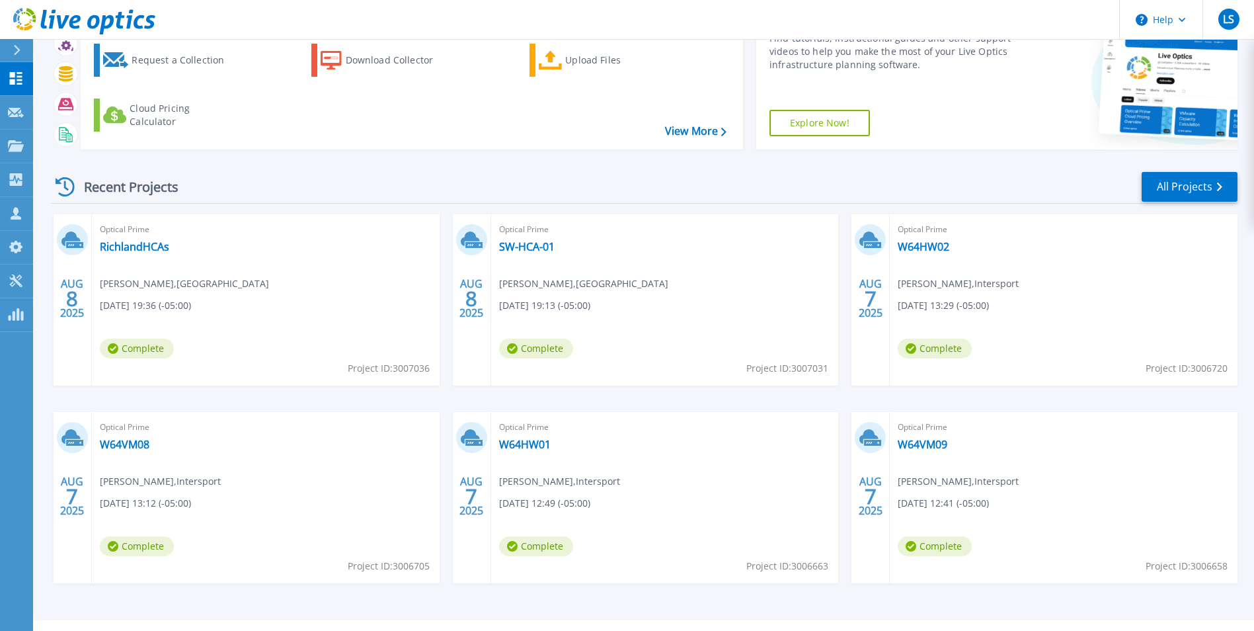
scroll to position [36, 0]
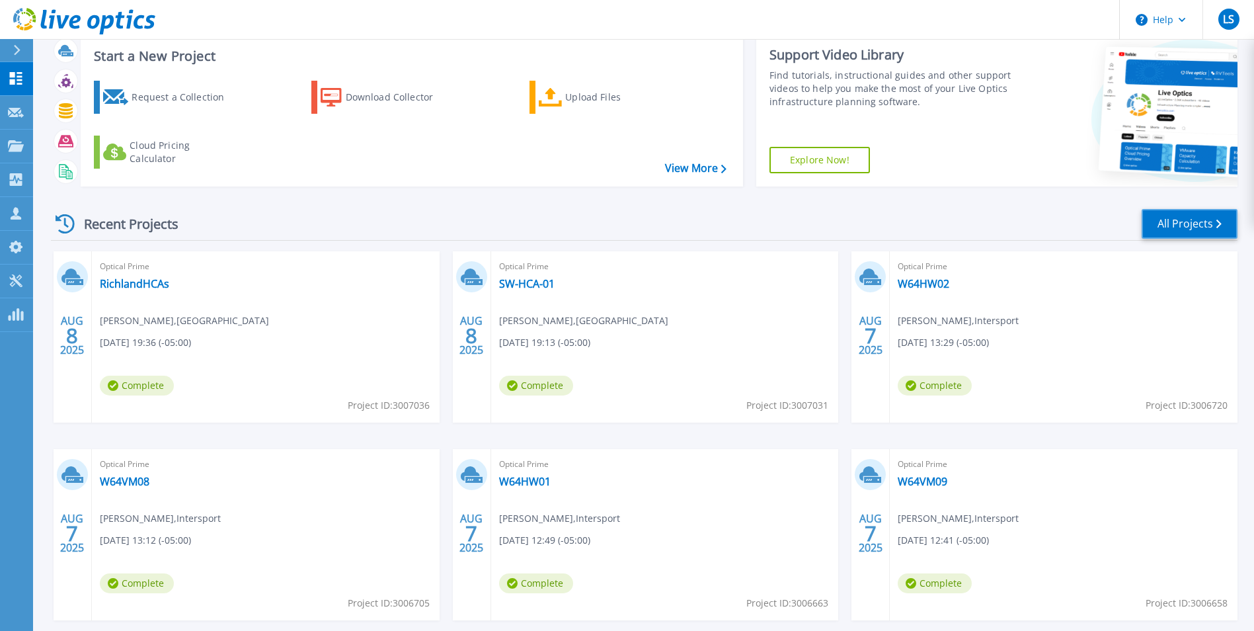
click at [1185, 229] on link "All Projects" at bounding box center [1190, 224] width 96 height 30
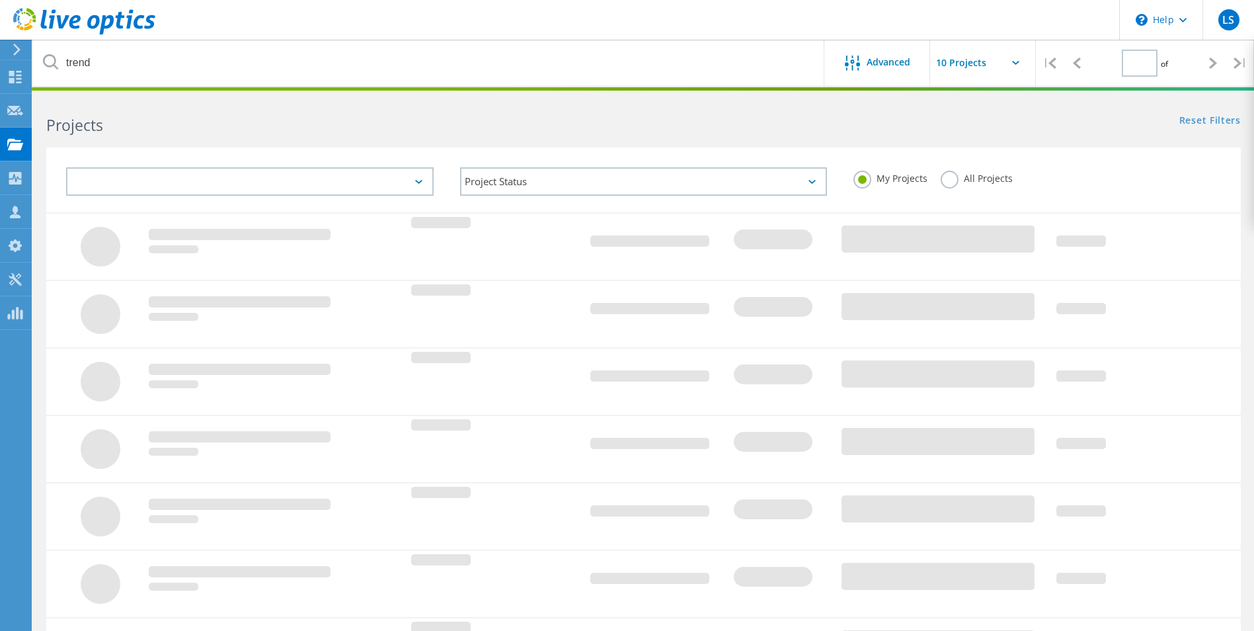
type input "1"
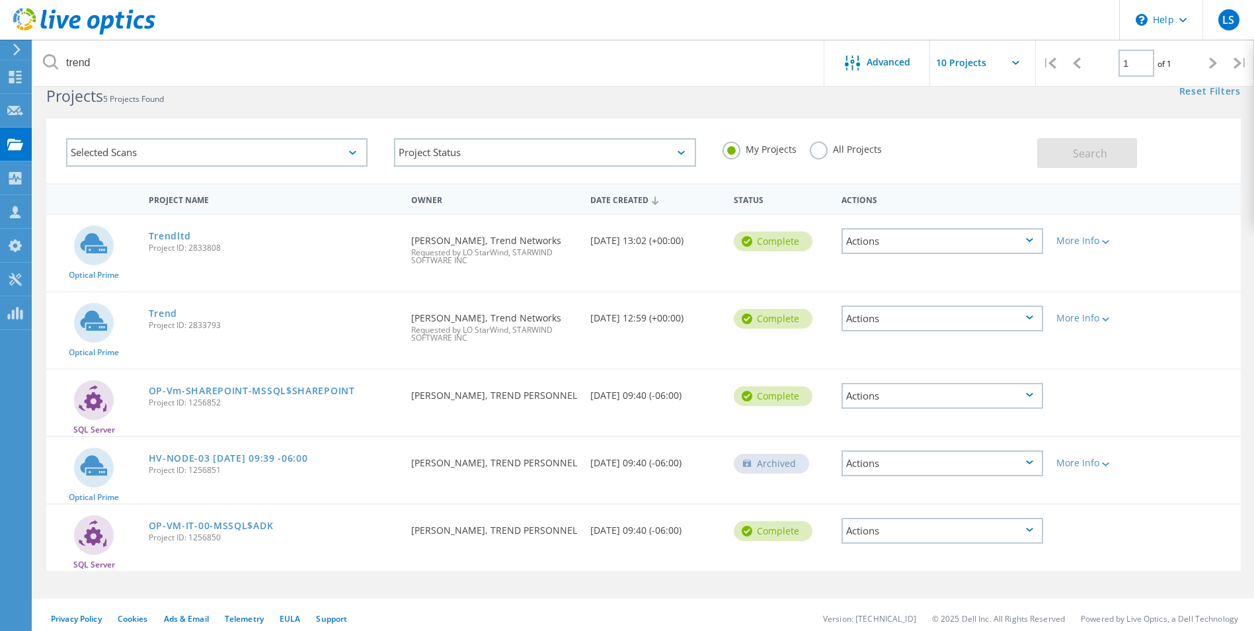
scroll to position [36, 0]
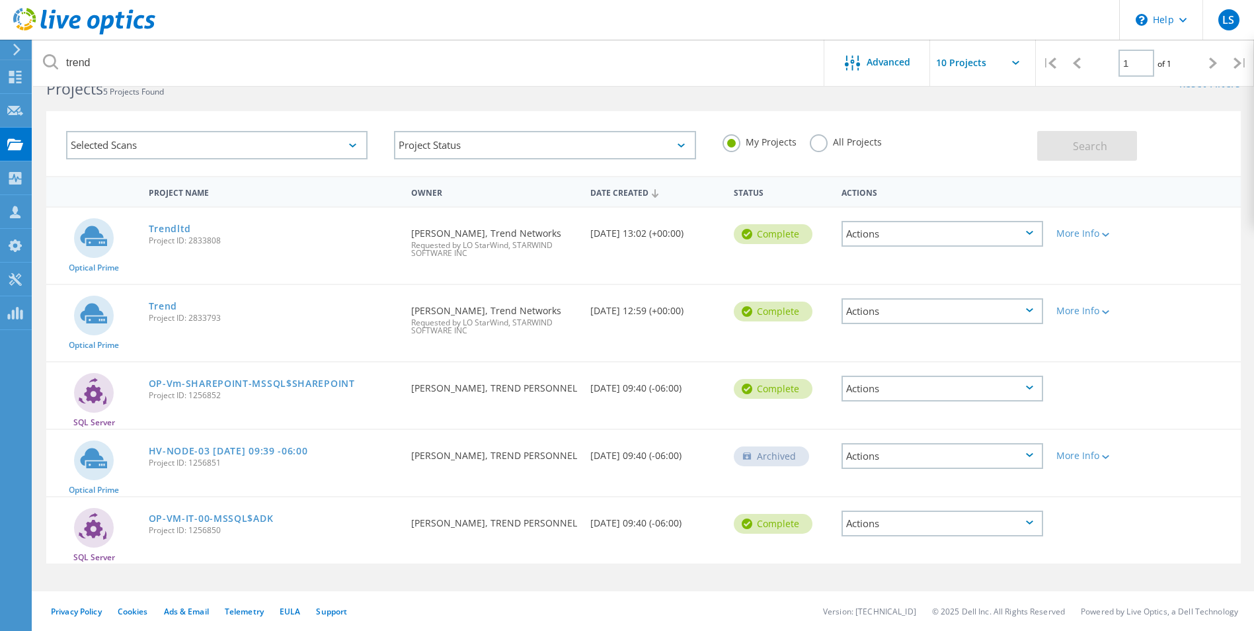
click at [1211, 63] on icon at bounding box center [1213, 63] width 8 height 11
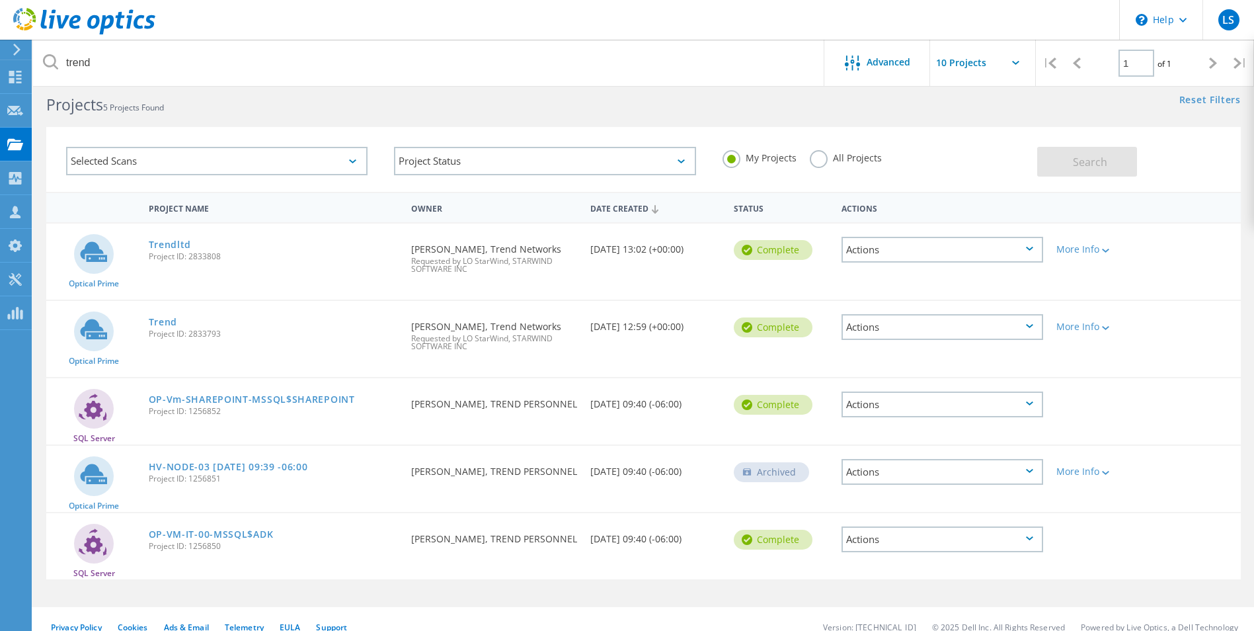
scroll to position [0, 0]
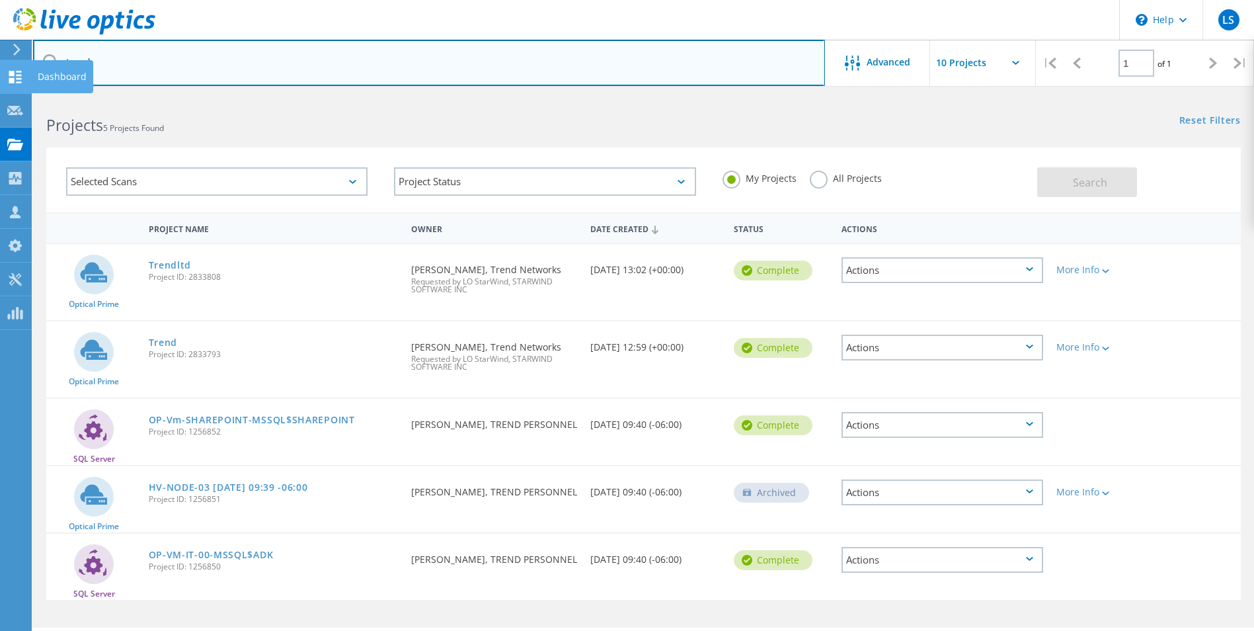
drag, startPoint x: 186, startPoint y: 67, endPoint x: 0, endPoint y: 79, distance: 186.8
click at [0, 79] on html "\n Help Explore Helpful Articles Contact Support LS Channel Partner LO StarWind…" at bounding box center [627, 333] width 1254 height 667
type input "4ms"
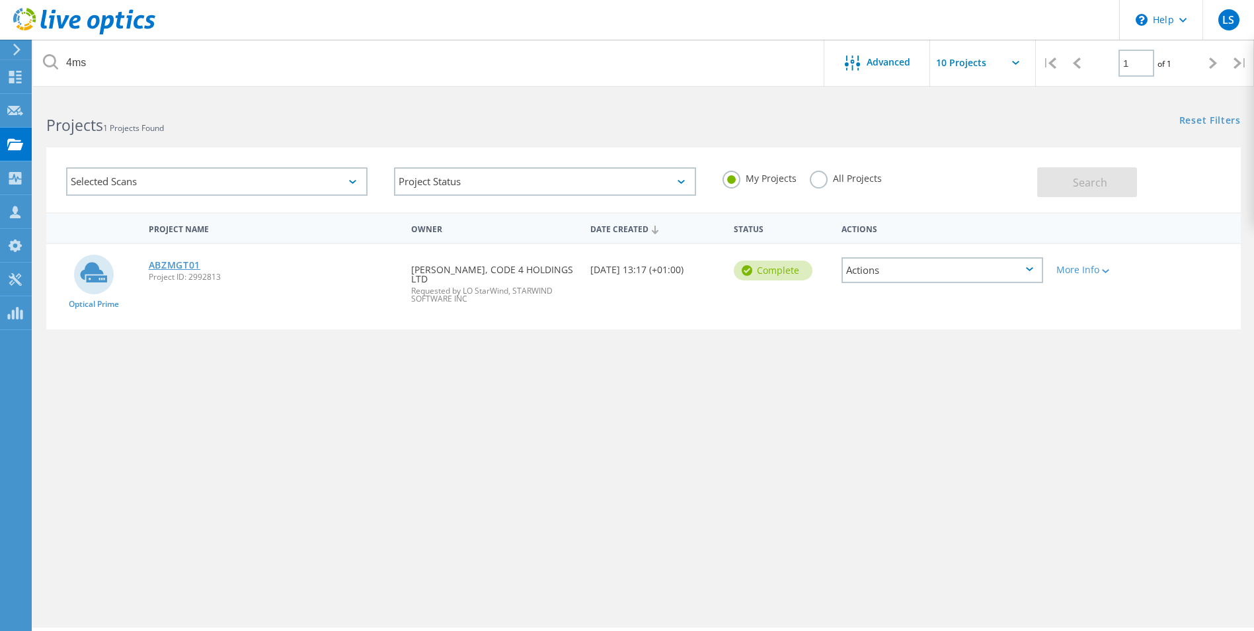
click at [161, 260] on link "ABZMGT01" at bounding box center [175, 264] width 52 height 9
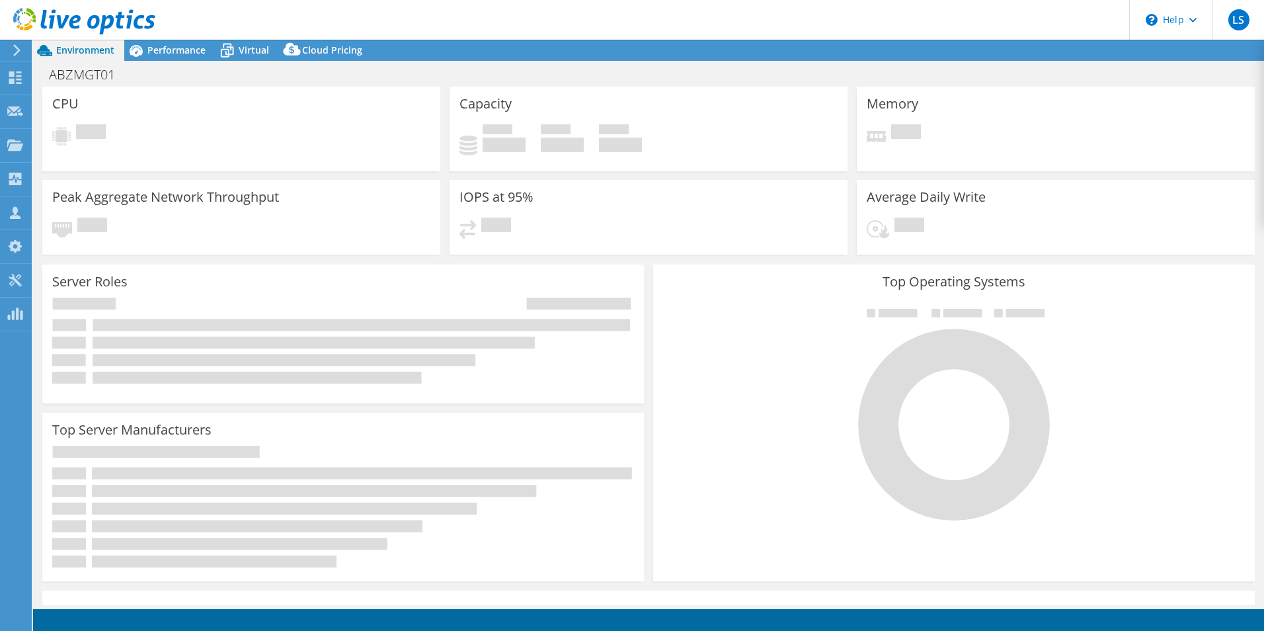
select select "USD"
